Goal: Task Accomplishment & Management: Manage account settings

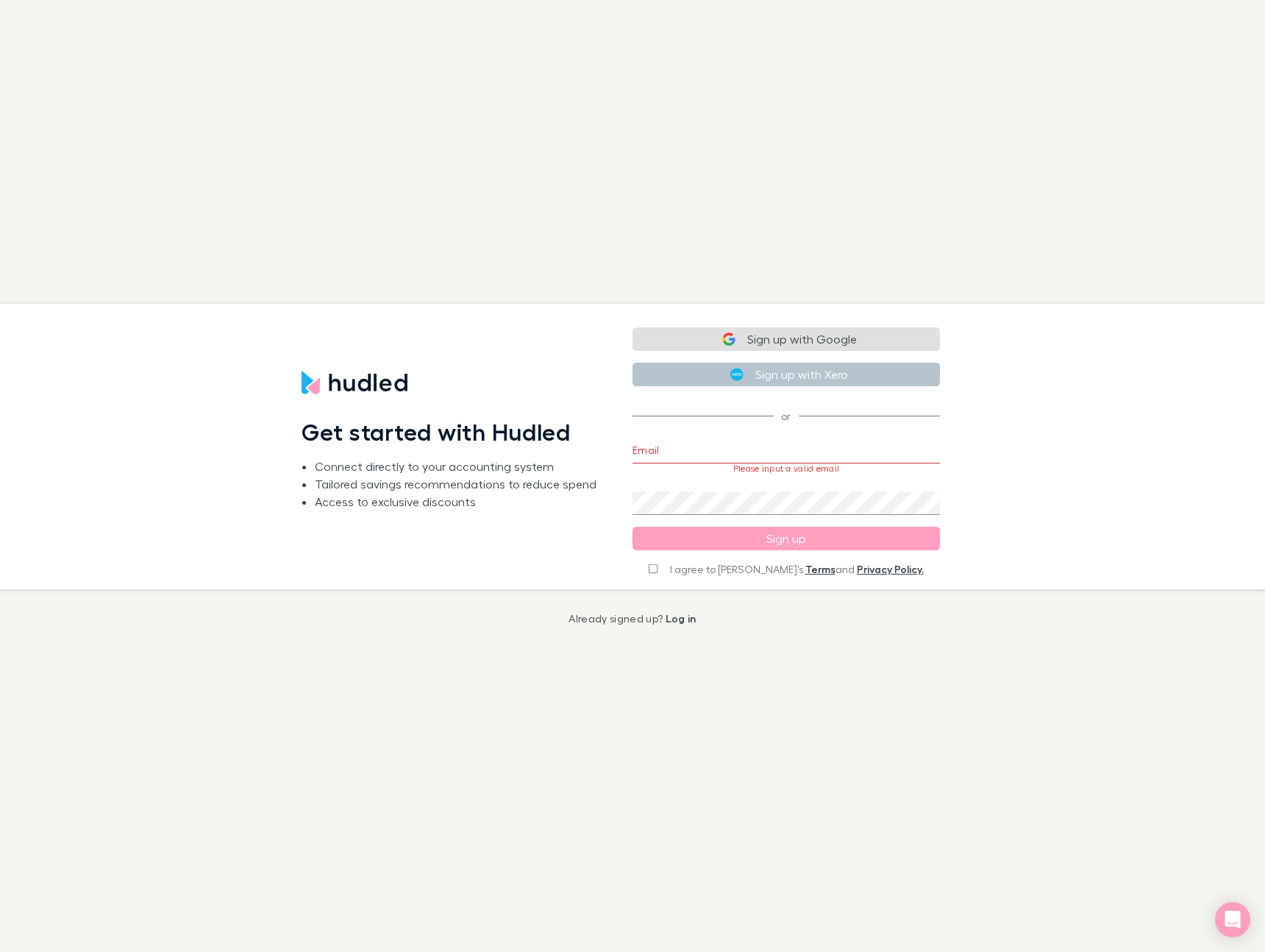
click at [455, 427] on h1 "Get started with Hudled" at bounding box center [437, 432] width 269 height 28
click at [744, 451] on input "Email" at bounding box center [786, 451] width 307 height 24
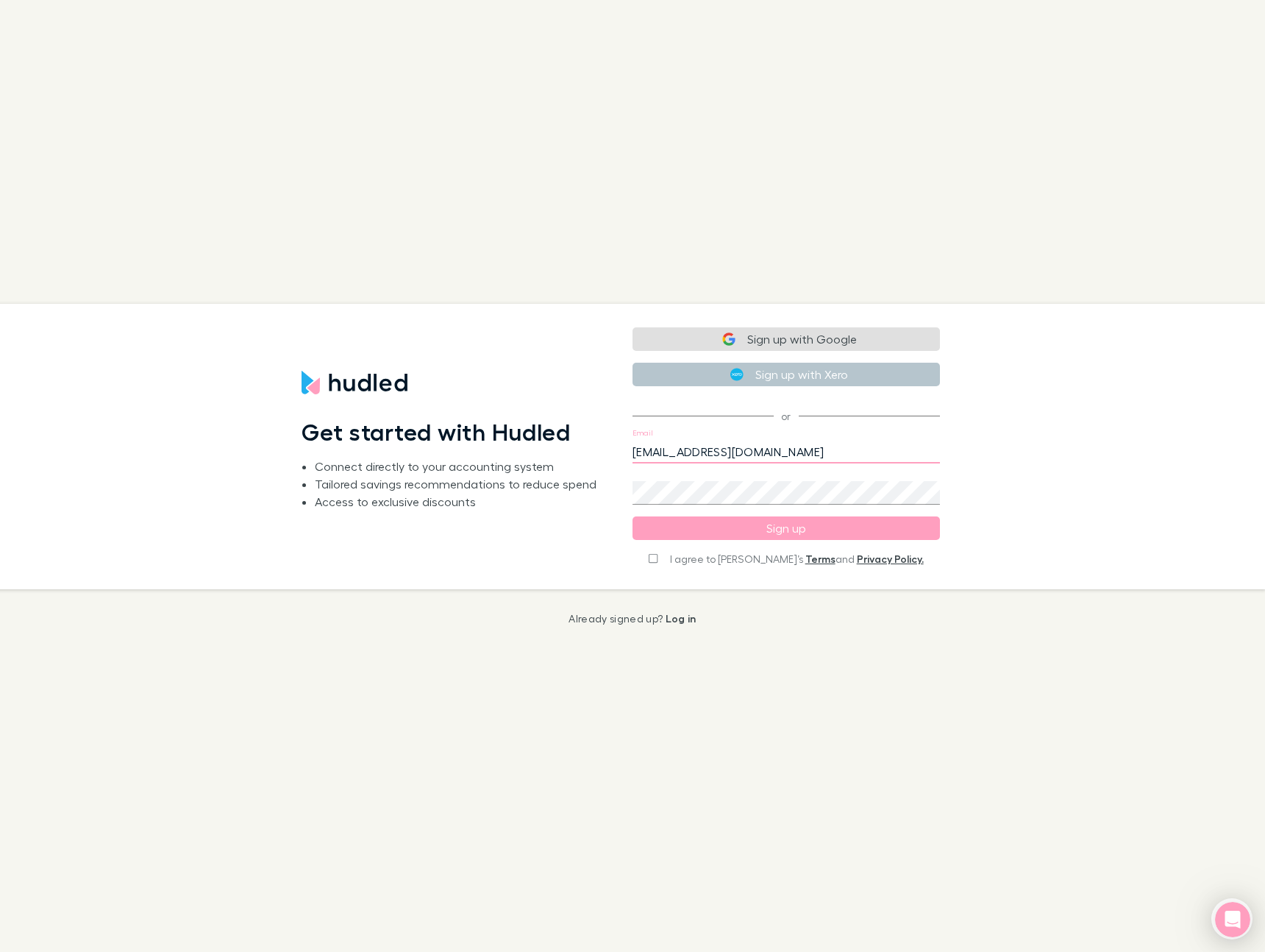
type input "[EMAIL_ADDRESS][DOMAIN_NAME]"
click at [1063, 456] on div "Get started with Hudled Connect directly to your accounting system Tailored sav…" at bounding box center [620, 447] width 1289 height 286
click at [689, 559] on label "I agree to [PERSON_NAME]’s Terms and Privacy Policy." at bounding box center [785, 559] width 274 height 15
click at [657, 563] on input "I agree to [PERSON_NAME]’s Terms and Privacy Policy." at bounding box center [653, 559] width 9 height 10
checkbox input "true"
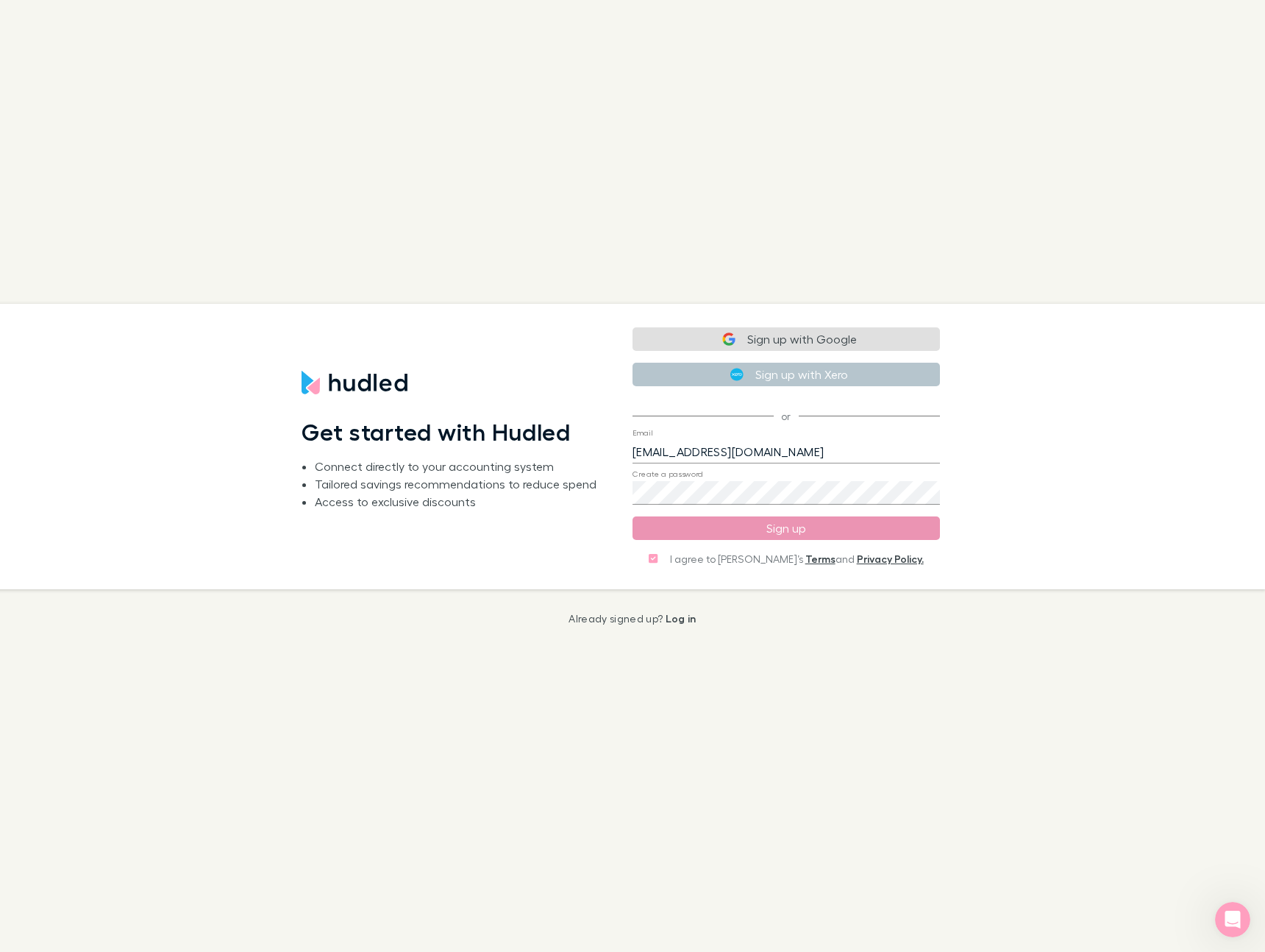
click at [704, 530] on button "Sign up" at bounding box center [786, 528] width 307 height 24
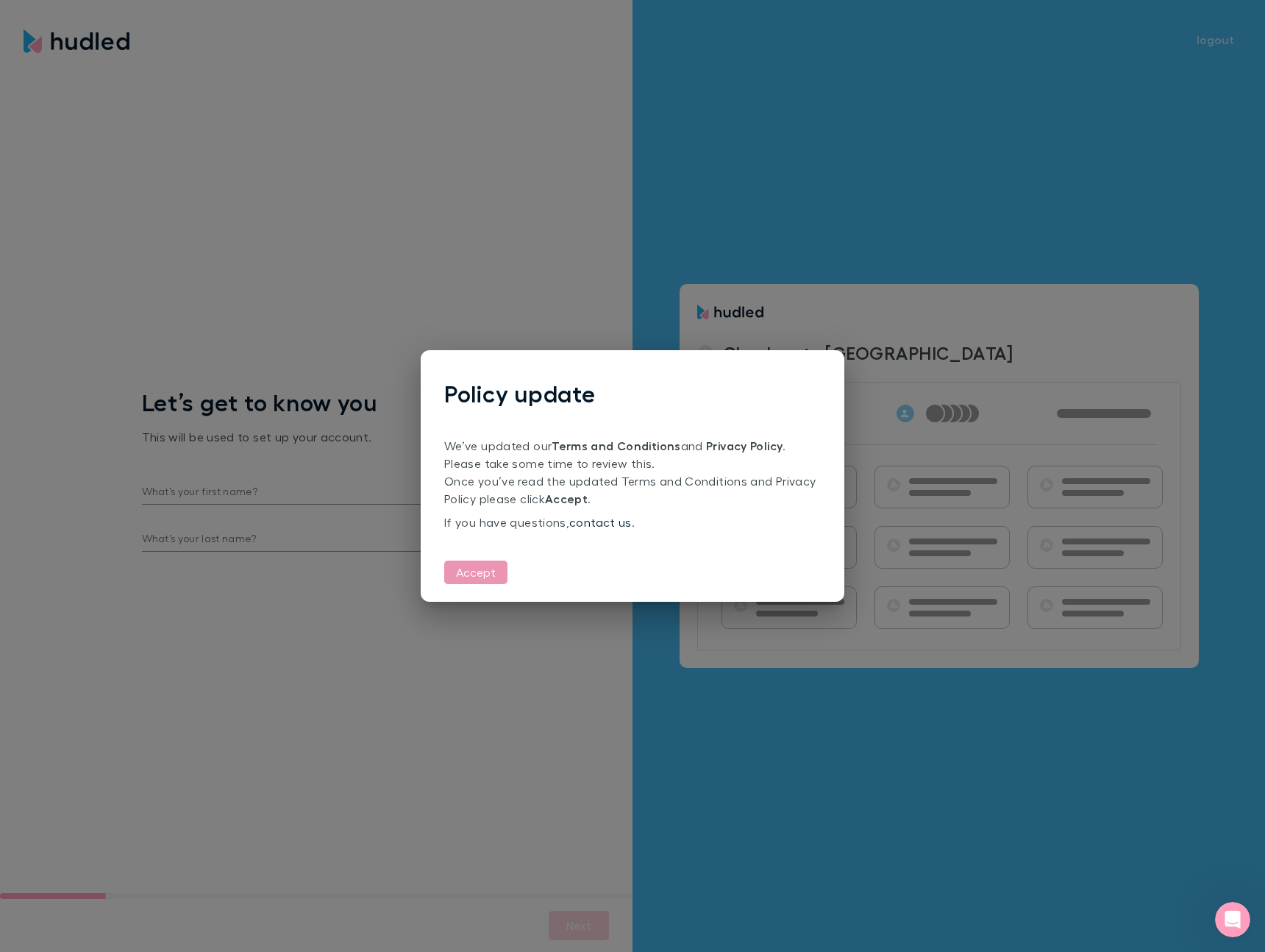
click at [489, 576] on button "Accept" at bounding box center [475, 573] width 63 height 24
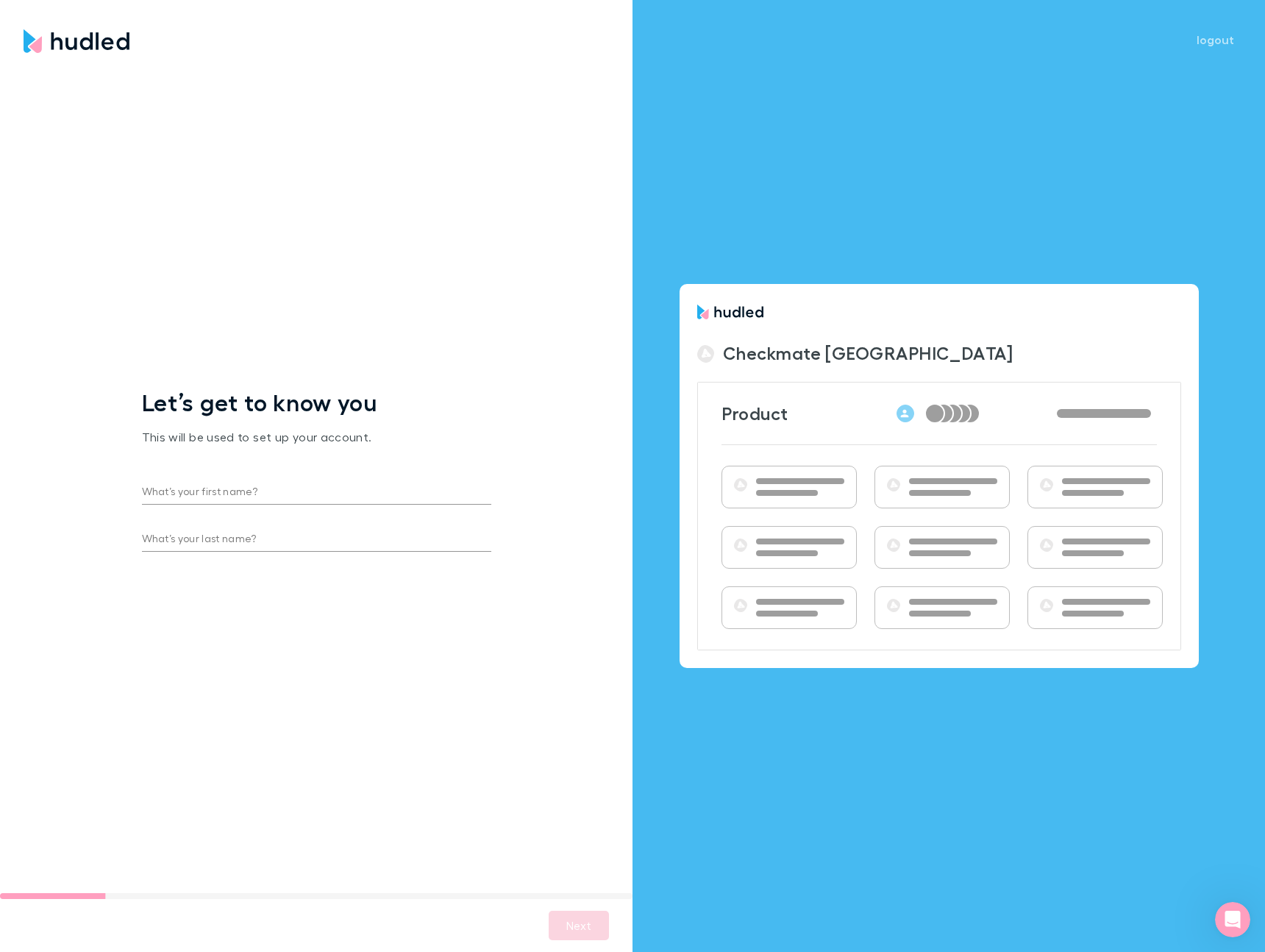
click at [237, 492] on input "What’s your first name?" at bounding box center [317, 493] width 350 height 24
type input "Br"
click at [280, 501] on input "What’s your first name?" at bounding box center [317, 493] width 350 height 24
type input "[PERSON_NAME]"
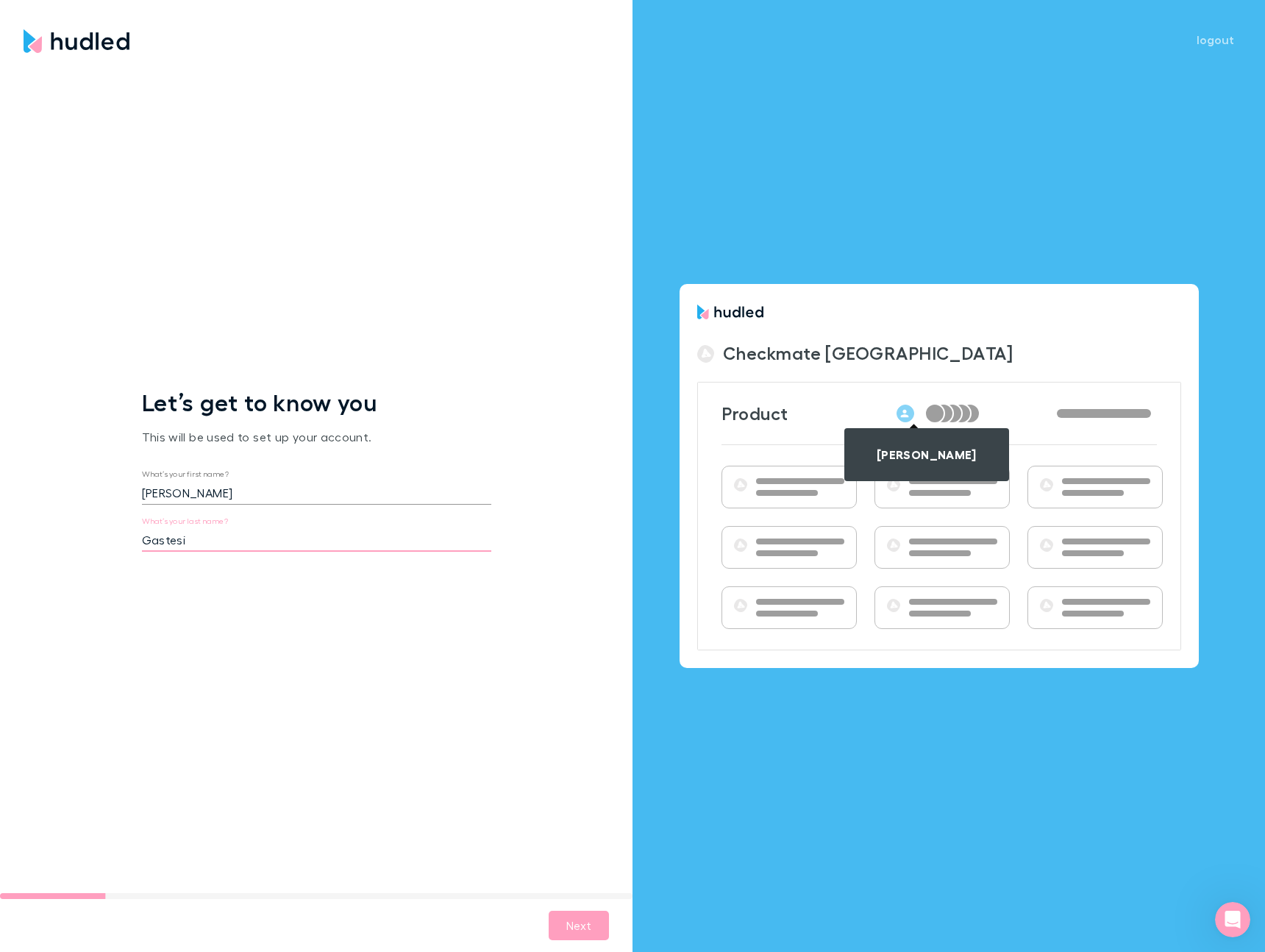
type input "Gastesi"
click at [448, 323] on div "Let’s get to know you This will be used to set up your account. What’s your fir…" at bounding box center [316, 476] width 633 height 834
click at [568, 913] on button "Next" at bounding box center [579, 926] width 60 height 30
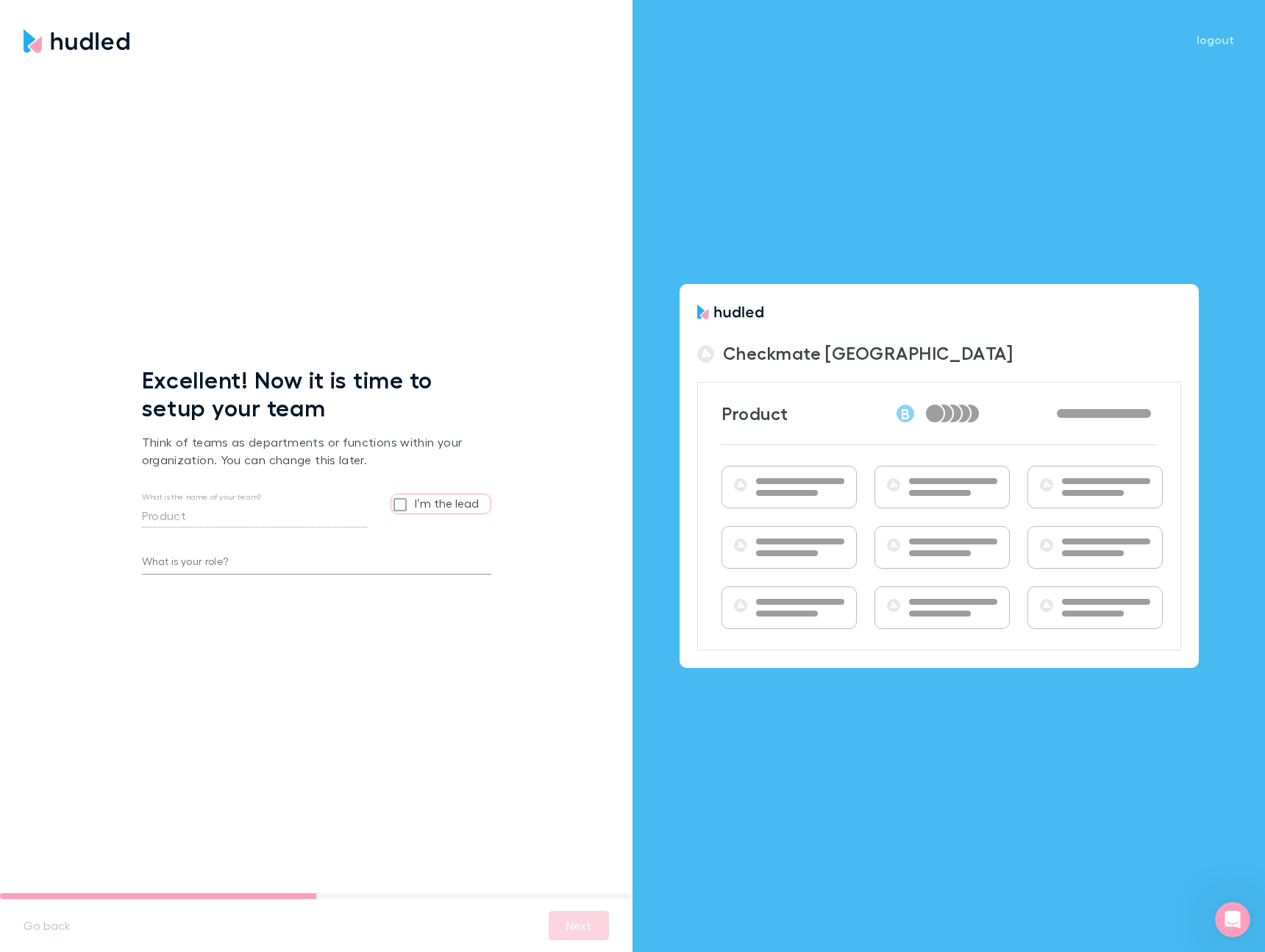
click at [323, 317] on div "Excellent! Now it is time to setup your team Think of teams as departments or f…" at bounding box center [316, 476] width 633 height 834
click at [423, 506] on label "I’m the lead" at bounding box center [447, 504] width 64 height 18
click at [415, 506] on input "I’m the lead" at bounding box center [403, 504] width 24 height 19
click at [400, 507] on input "I’m the lead" at bounding box center [403, 504] width 24 height 19
checkbox input "false"
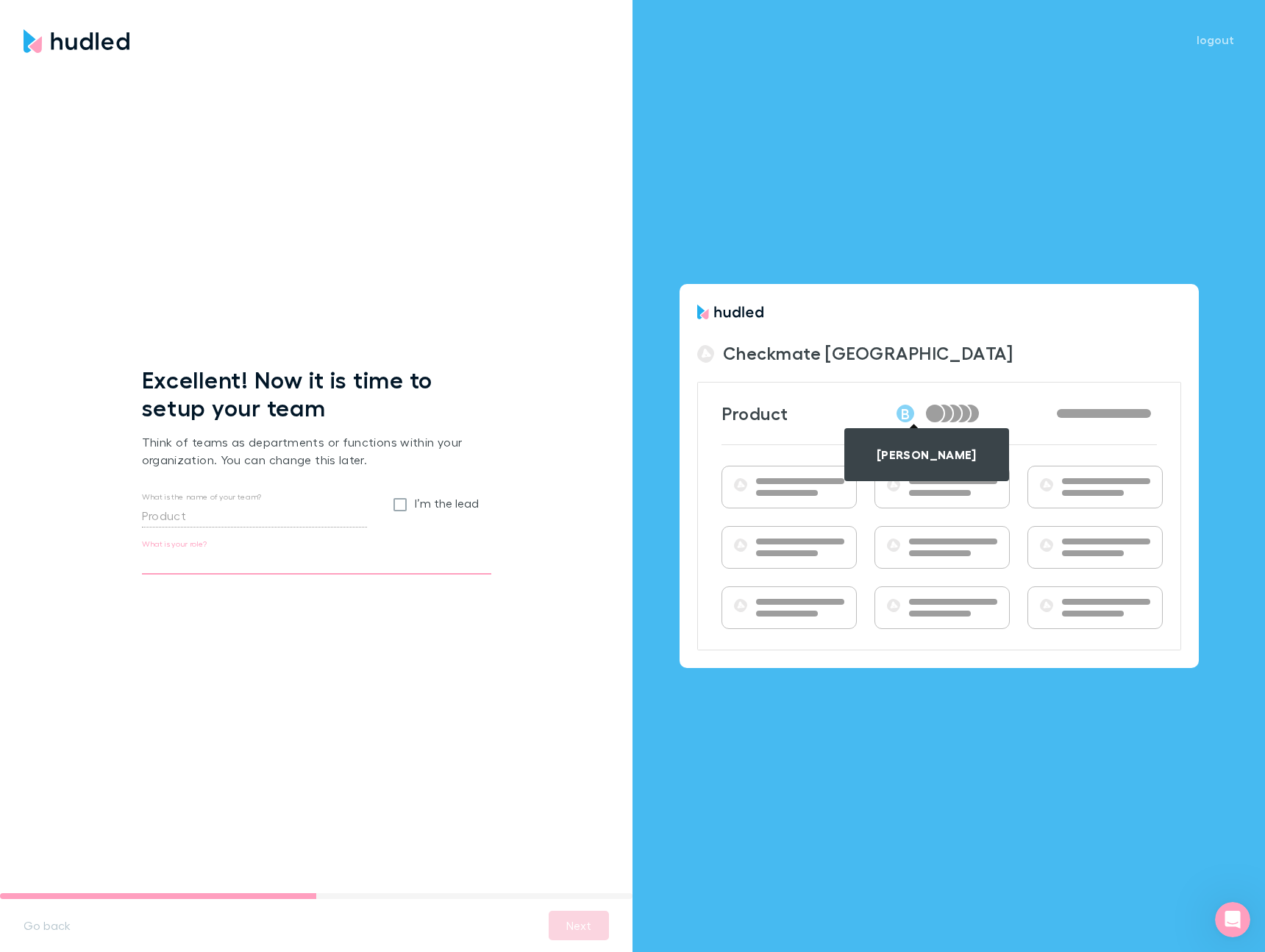
click at [213, 559] on input "What is your role?" at bounding box center [317, 563] width 350 height 24
type input "Developer"
type input "M"
type input "Lead Developer"
click at [498, 750] on div "Excellent! Now it is time to setup your team Think of teams as departments or f…" at bounding box center [316, 476] width 633 height 834
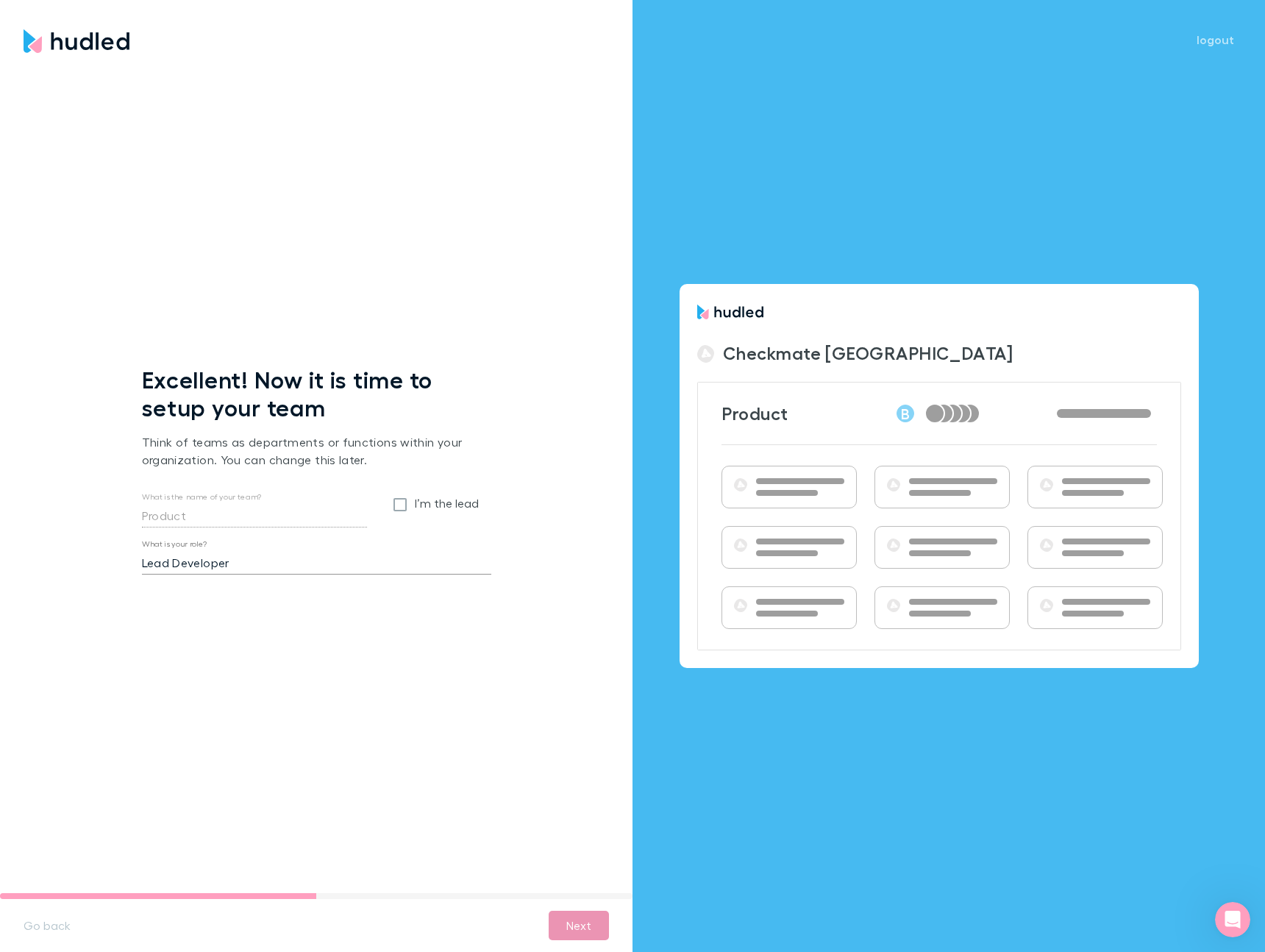
click at [576, 920] on button "Next" at bounding box center [579, 926] width 60 height 30
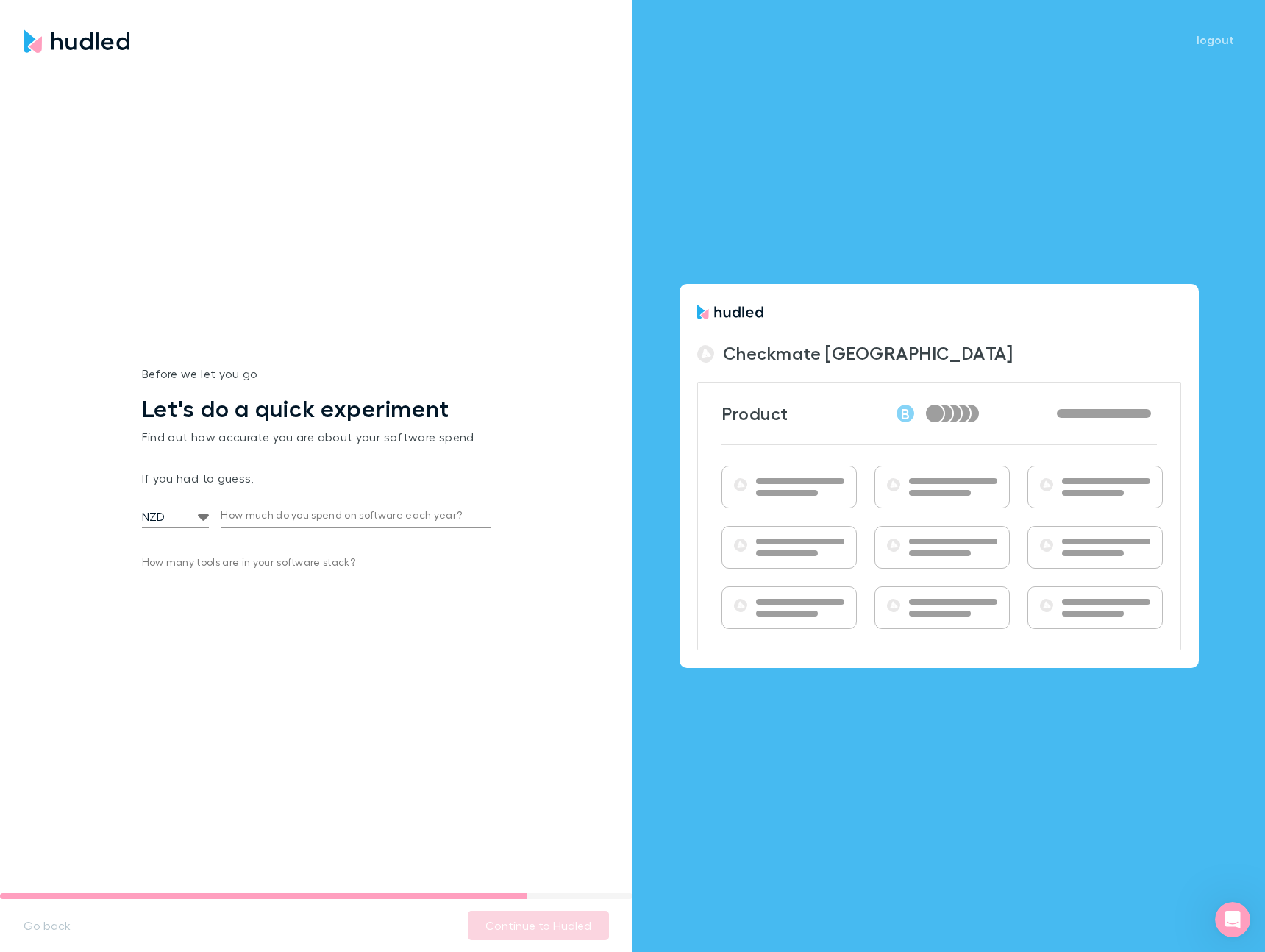
drag, startPoint x: 210, startPoint y: 469, endPoint x: 330, endPoint y: 469, distance: 120.0
click at [330, 469] on p "If you had to guess," at bounding box center [317, 478] width 350 height 18
drag, startPoint x: 173, startPoint y: 467, endPoint x: 225, endPoint y: 467, distance: 52.0
click at [198, 467] on div "Before we let you go Let's do a quick experiment Find out how accurate you are …" at bounding box center [317, 476] width 350 height 222
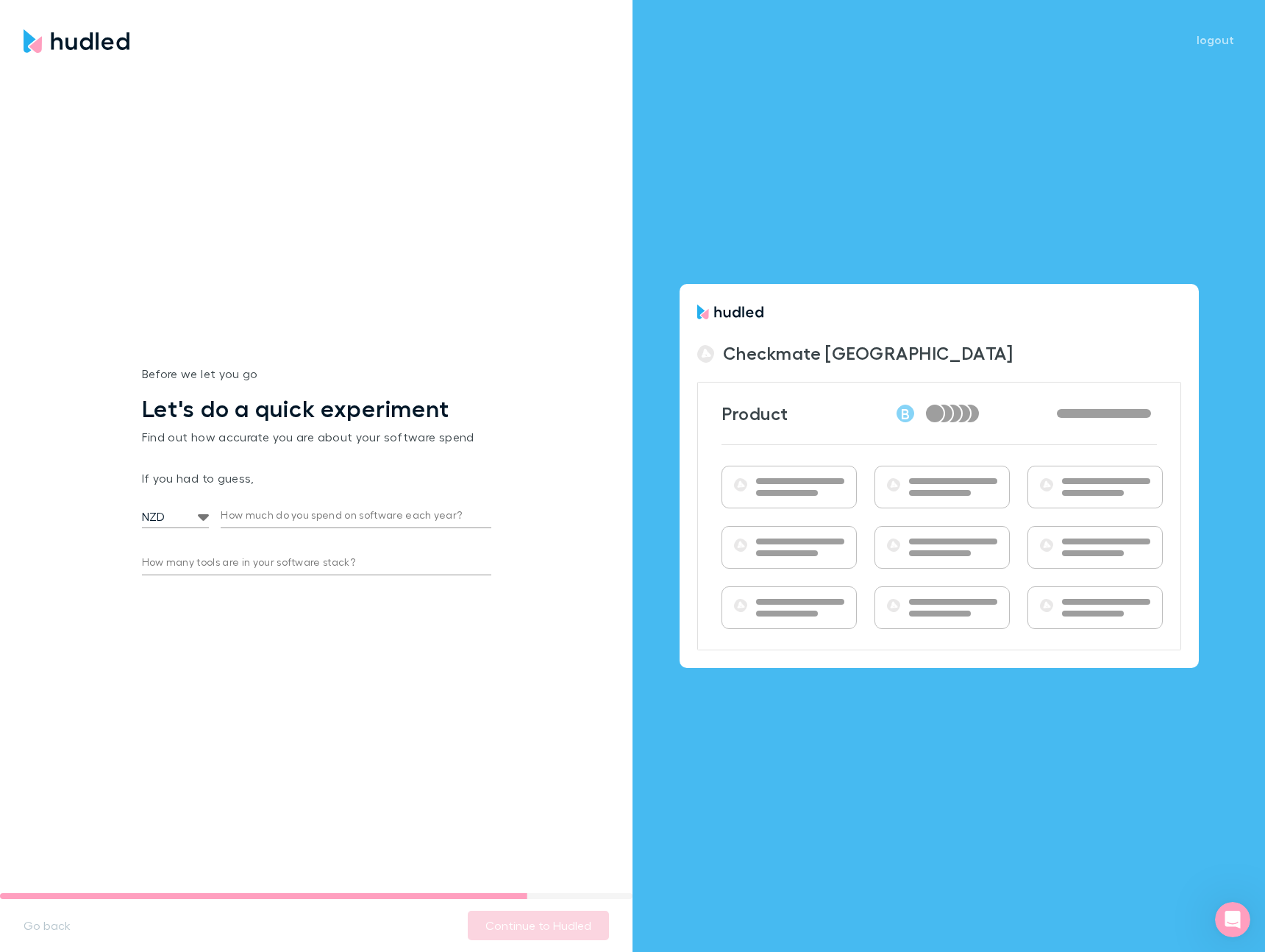
click at [227, 559] on input "How many tools are in your software stack?" at bounding box center [317, 564] width 350 height 24
click at [190, 512] on body "Let’s get to know you This will be used to set up your account. What’s your fir…" at bounding box center [632, 476] width 1265 height 952
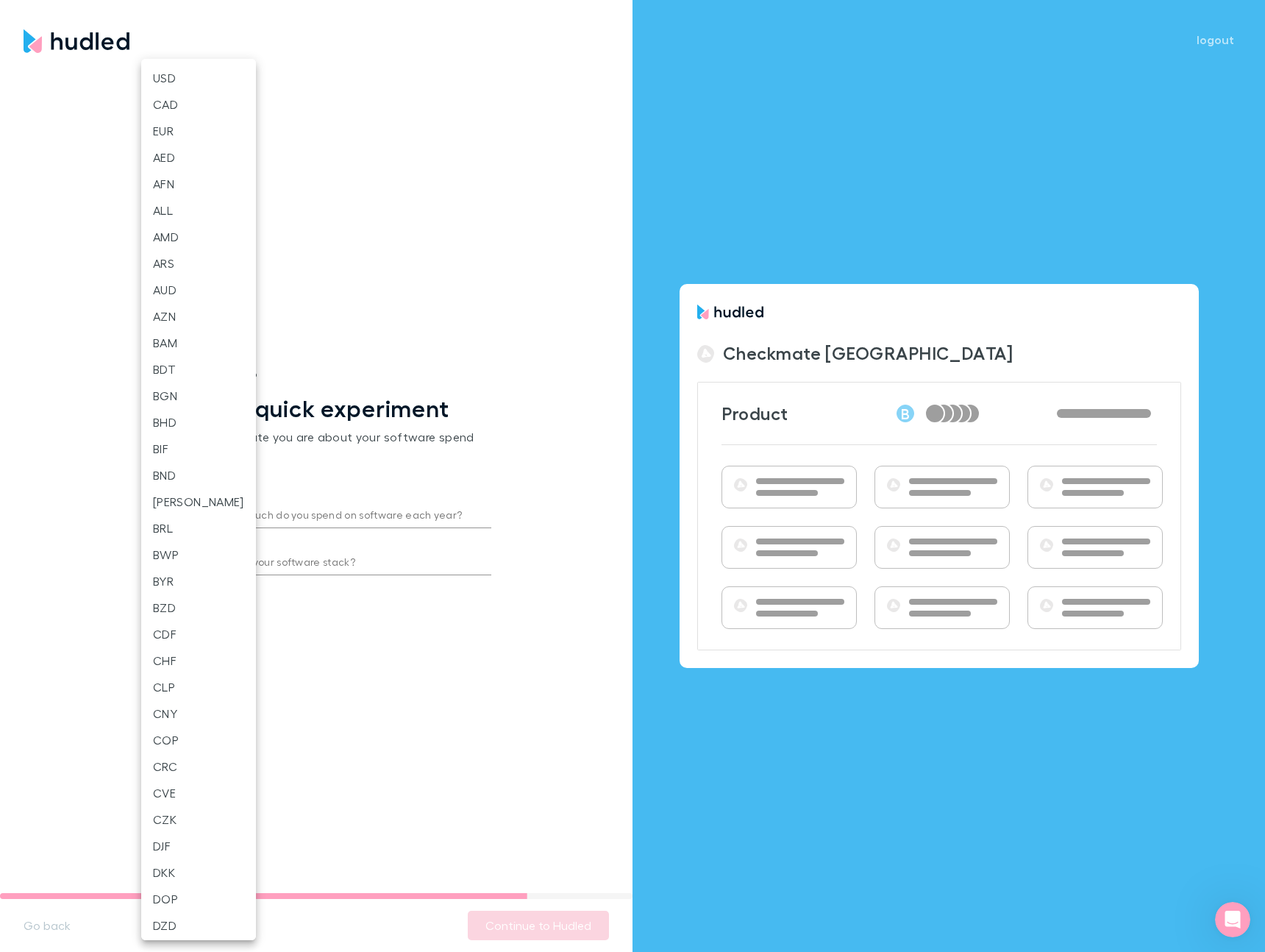
scroll to position [1724, 0]
click at [318, 472] on div at bounding box center [632, 476] width 1265 height 952
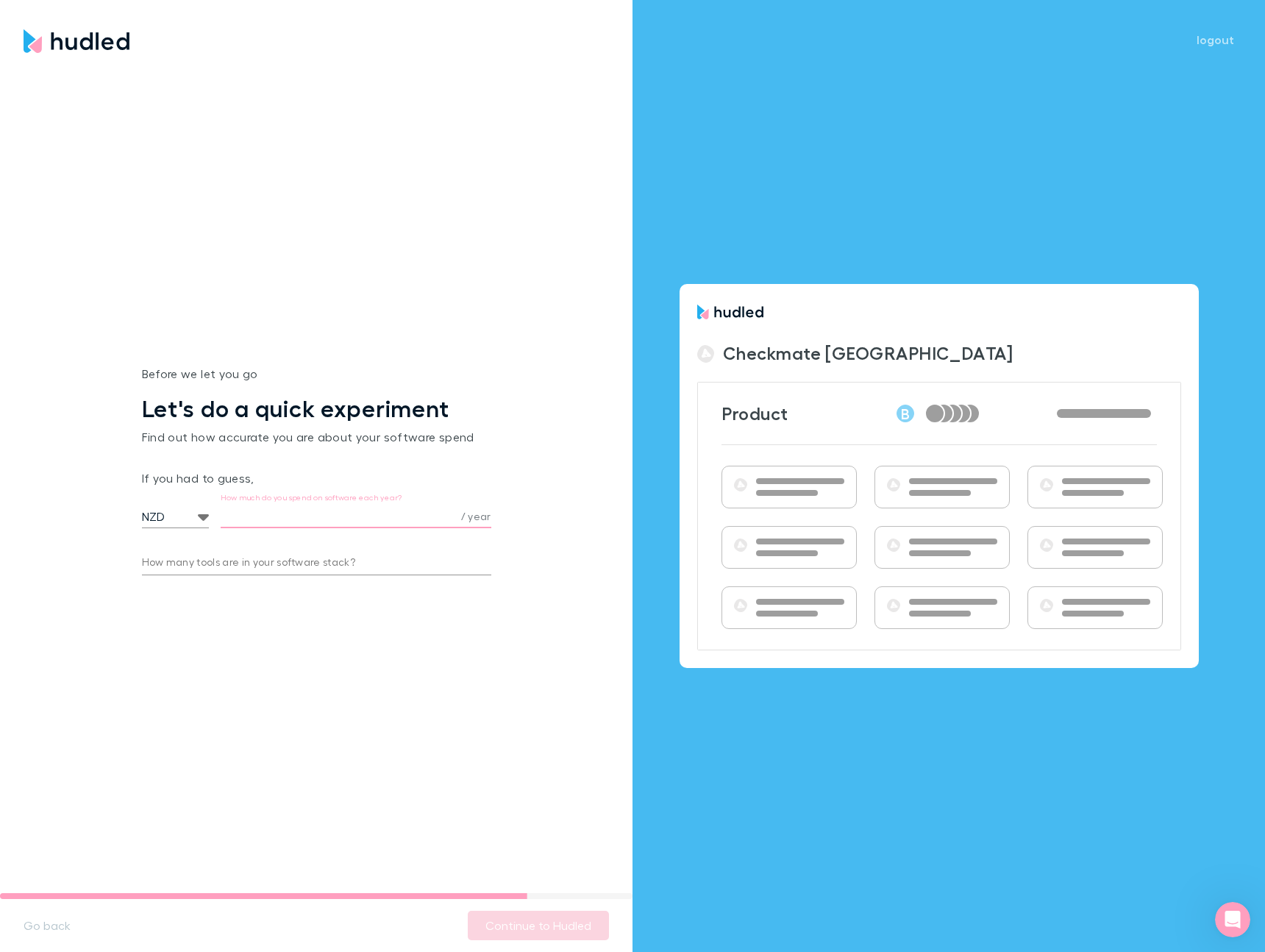
click at [300, 512] on input "How much do you spend on software each year?" at bounding box center [338, 517] width 234 height 24
type input "10,000"
click at [411, 619] on div "Before we let you go Let's do a quick experiment Find out how accurate you are …" at bounding box center [316, 476] width 633 height 834
click at [323, 573] on input "How many tools are in your software stack?" at bounding box center [317, 564] width 350 height 24
click at [369, 603] on div "Before we let you go Let's do a quick experiment Find out how accurate you are …" at bounding box center [317, 476] width 350 height 269
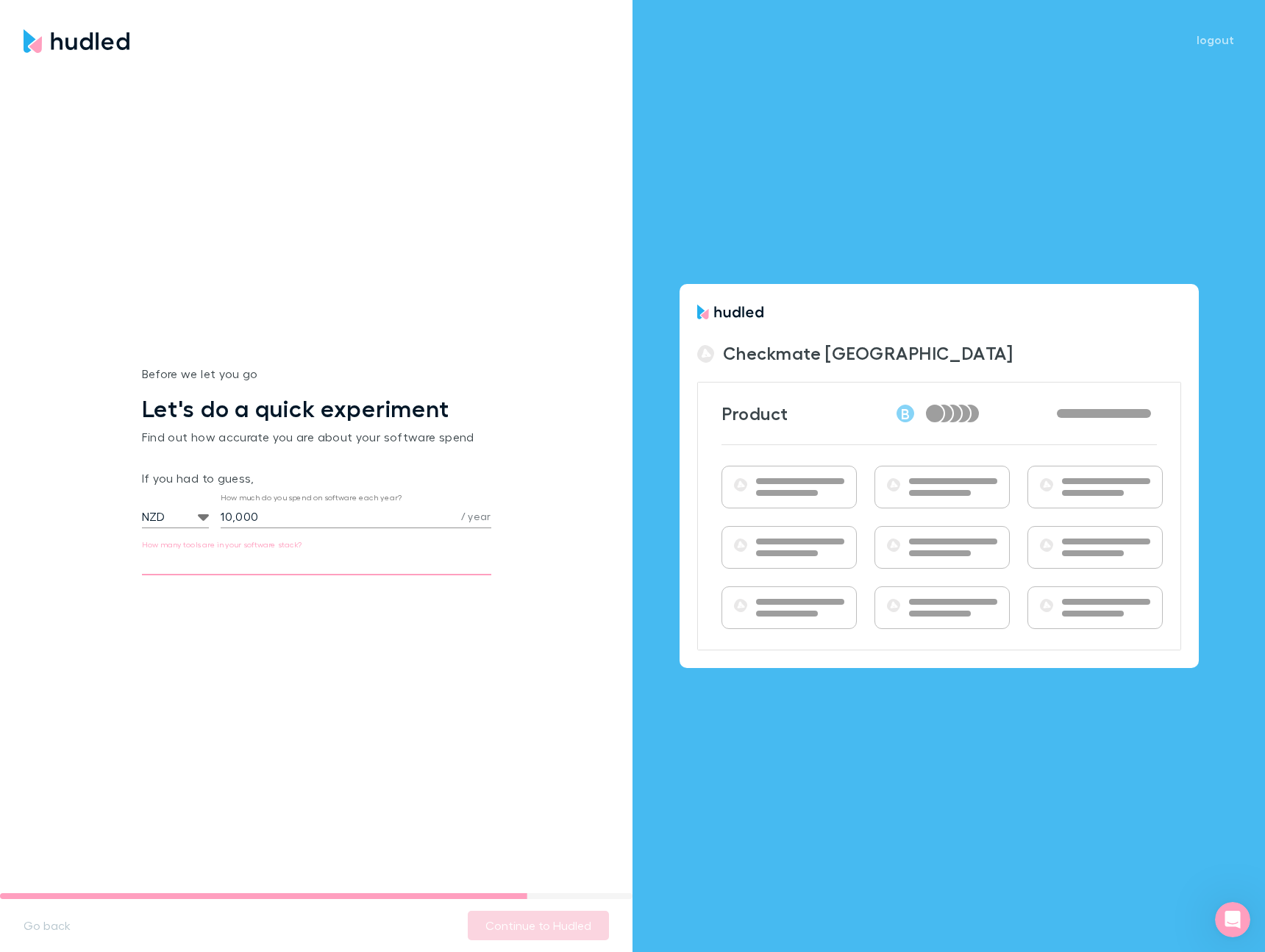
click at [316, 562] on input "How many tools are in your software stack?" at bounding box center [317, 564] width 350 height 24
type input "20"
click at [348, 730] on div "Before we let you go Let's do a quick experiment Find out how accurate you are …" at bounding box center [316, 476] width 633 height 834
click at [553, 920] on button "Continue to Hudled" at bounding box center [538, 926] width 141 height 30
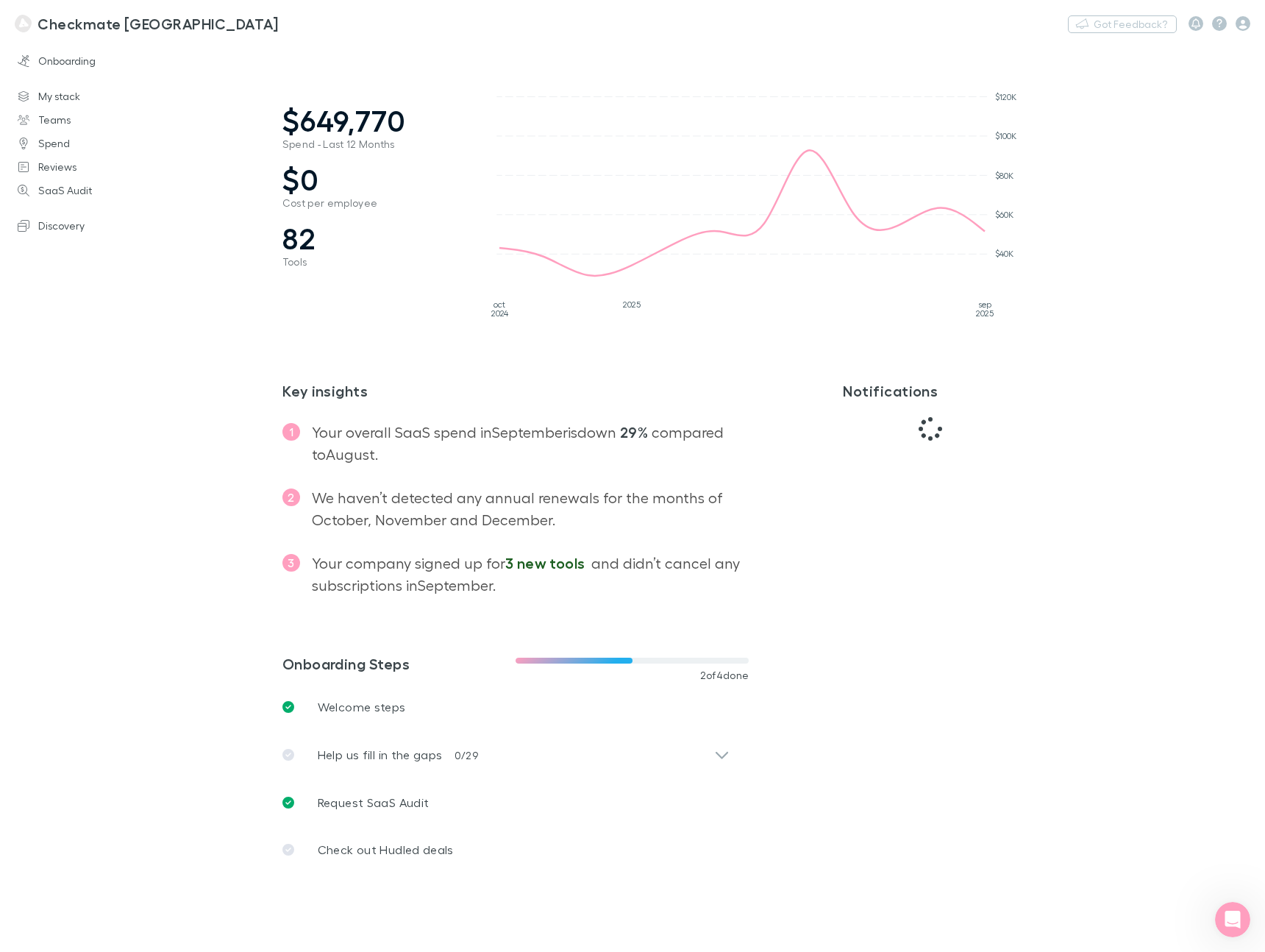
click at [144, 344] on div "Onboarding My stack Teams Spend Reviews SaaS Audit Discovery" at bounding box center [94, 487] width 187 height 882
click at [140, 480] on div "Onboarding My stack Teams Spend Reviews SaaS Audit Discovery" at bounding box center [94, 487] width 187 height 882
click at [334, 127] on span "$649,770" at bounding box center [374, 120] width 184 height 35
click at [361, 56] on div "$649,770 Spend - Last 12 Months $0 Cost per employee 82 Tools [DATE] 2025 [DATE…" at bounding box center [650, 184] width 735 height 276
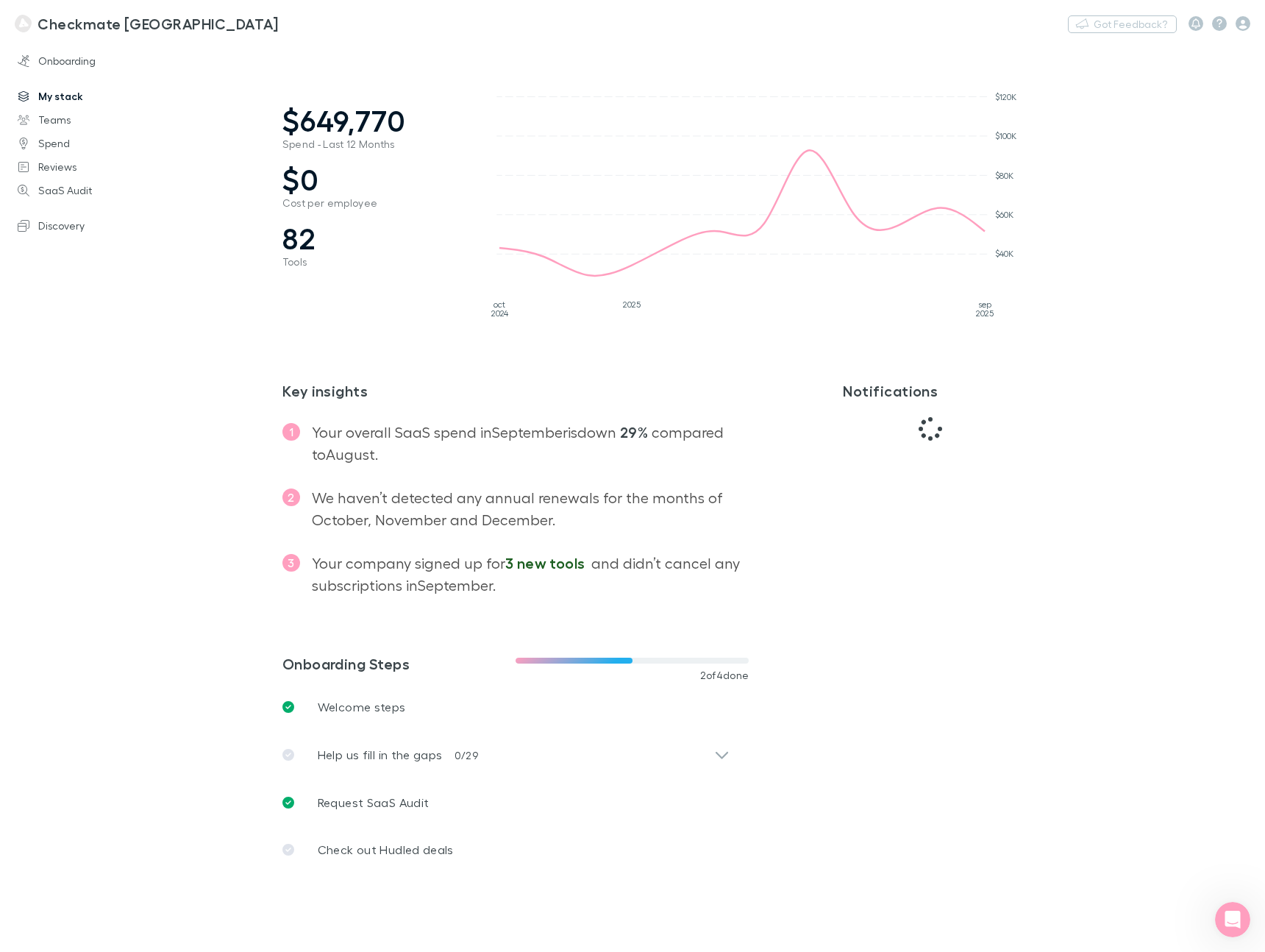
click at [71, 98] on link "My stack" at bounding box center [94, 97] width 181 height 24
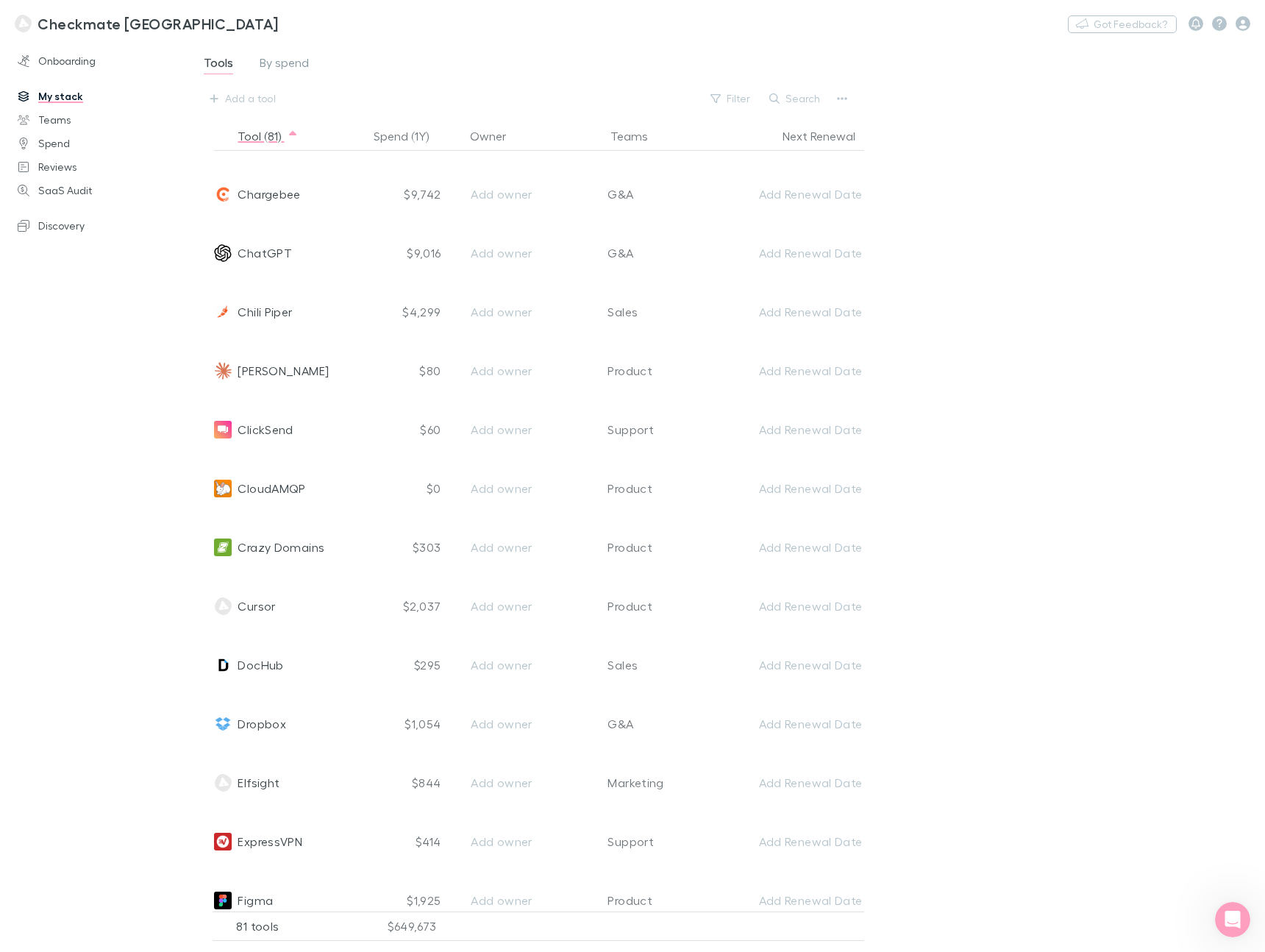
scroll to position [991, 0]
click at [140, 498] on div "Onboarding My stack Teams Spend Reviews SaaS Audit Discovery" at bounding box center [94, 487] width 187 height 882
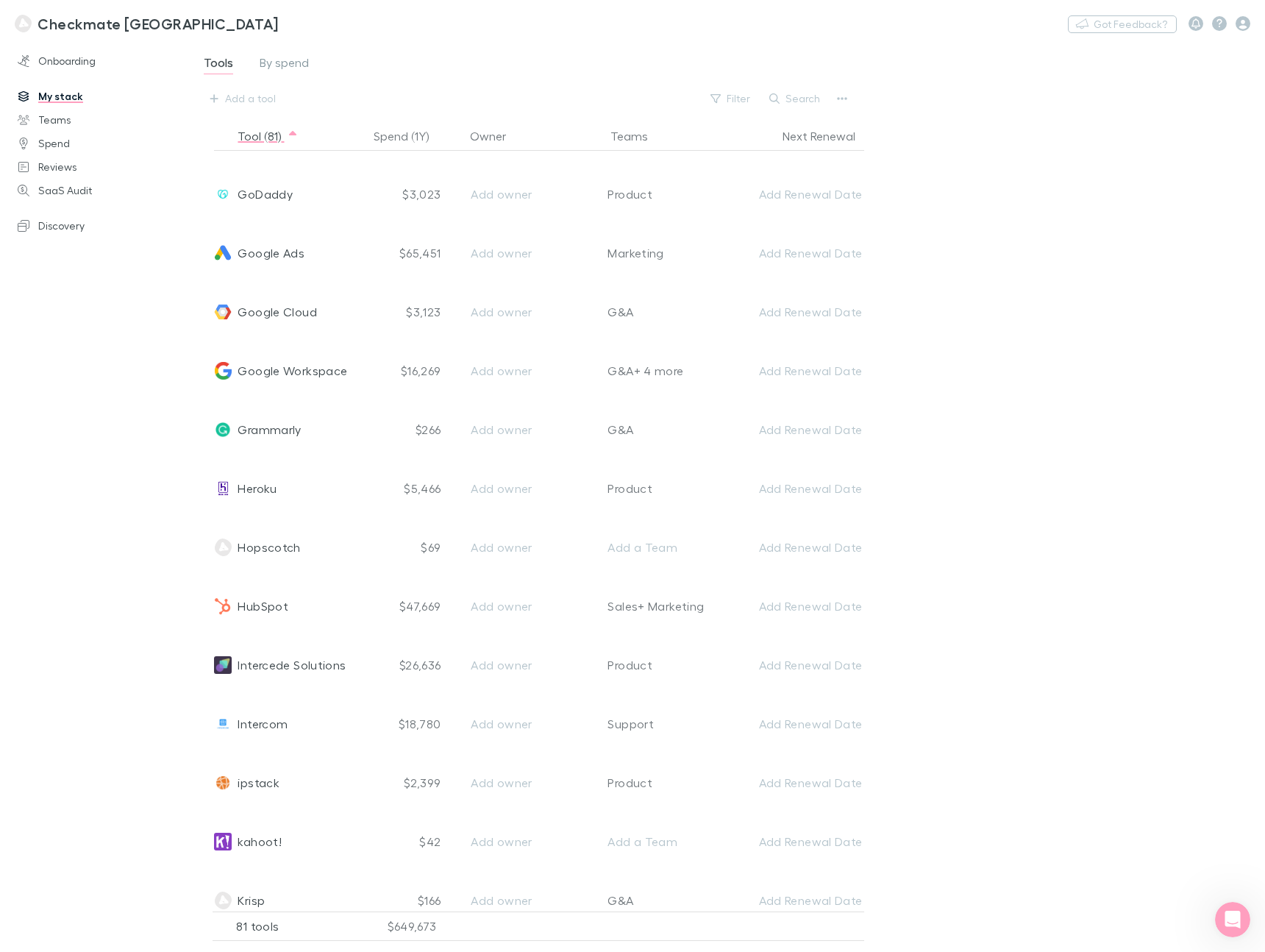
scroll to position [1916, 0]
